Goal: Task Accomplishment & Management: Manage account settings

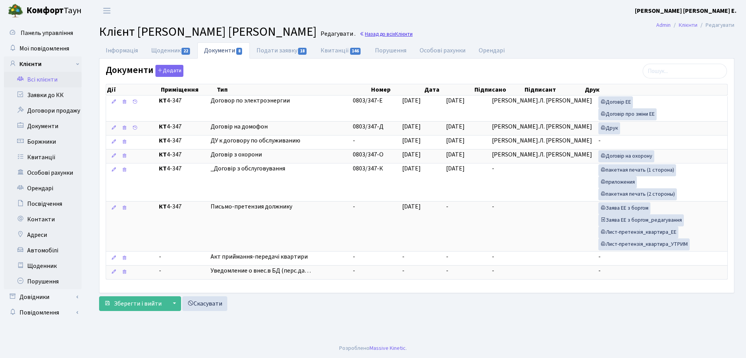
click at [399, 37] on span "Клієнти" at bounding box center [403, 33] width 17 height 7
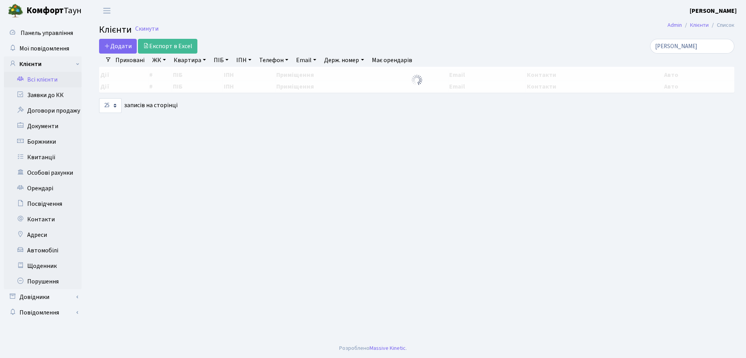
select select "25"
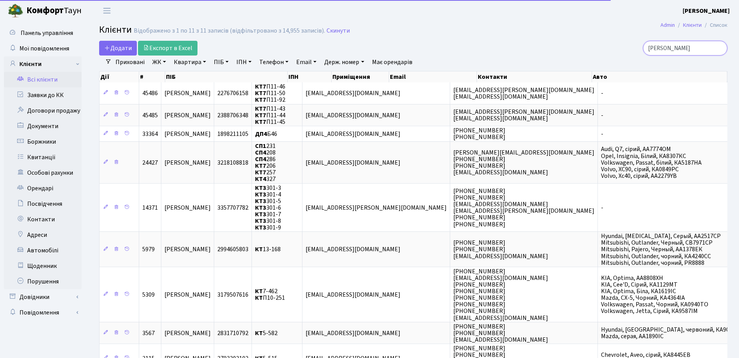
drag, startPoint x: 693, startPoint y: 49, endPoint x: 591, endPoint y: 45, distance: 101.9
click at [591, 45] on div "[PERSON_NAME]" at bounding box center [626, 48] width 202 height 15
type input "ц"
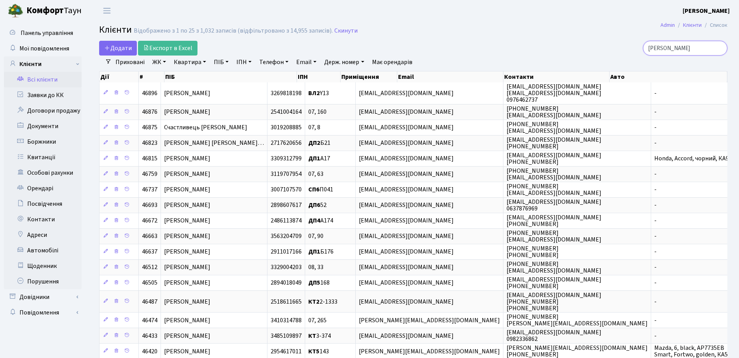
type input "[PERSON_NAME]"
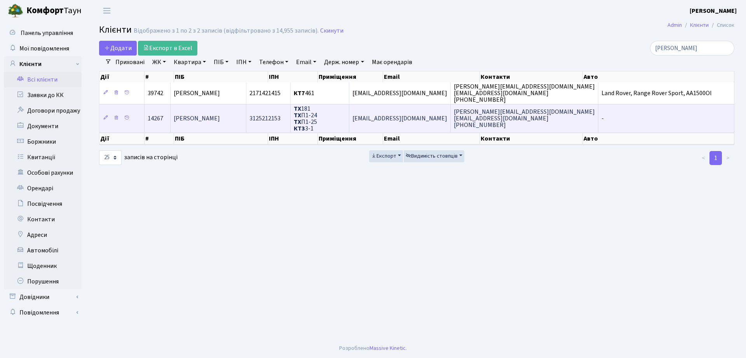
click at [317, 113] on span "ТХ 181 ТХ П1-24 ТХ П1-25 КТ3 3-1" at bounding box center [305, 119] width 23 height 28
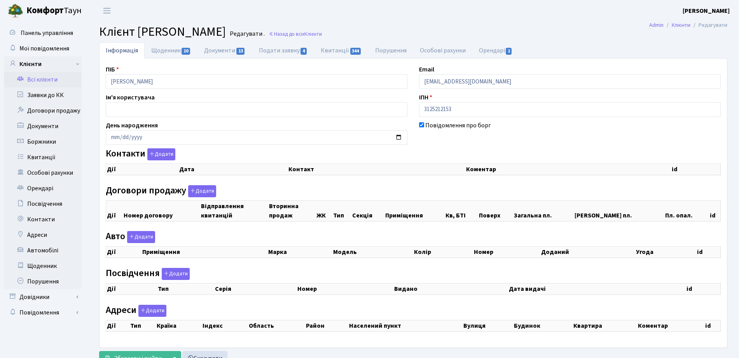
checkbox input "true"
select select "25"
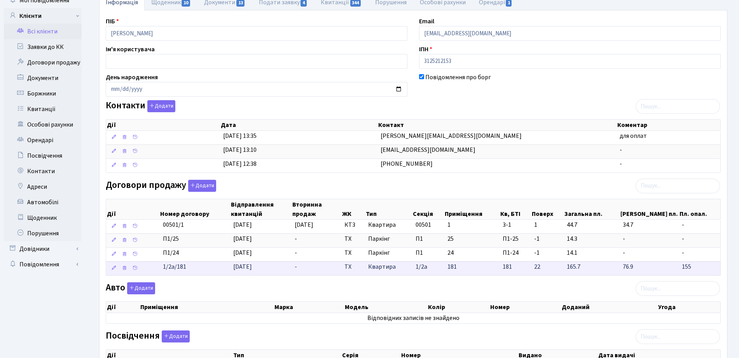
scroll to position [49, 0]
